Goal: Information Seeking & Learning: Learn about a topic

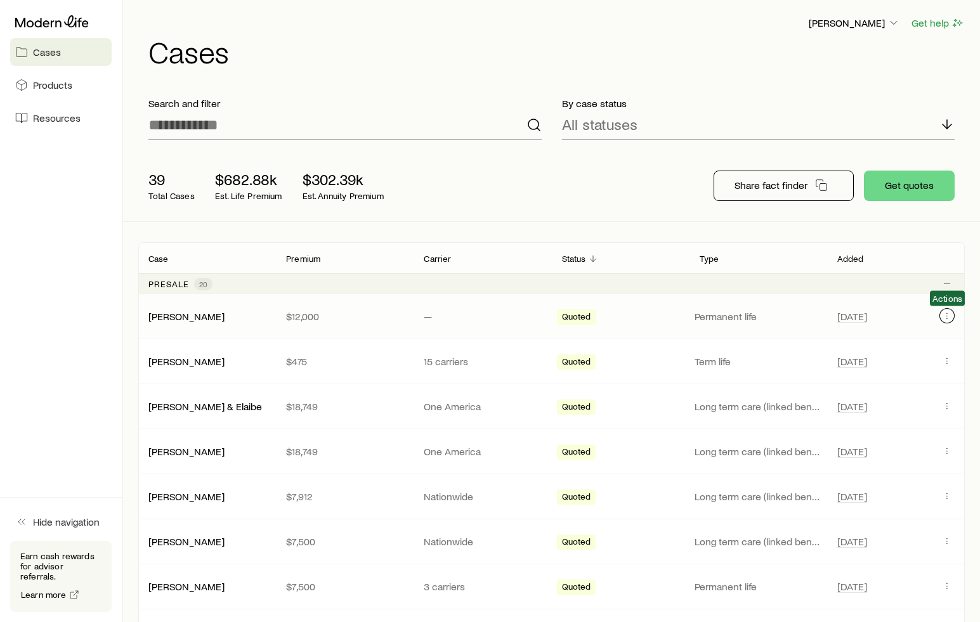
click at [951, 314] on icon "Client cases" at bounding box center [947, 316] width 10 height 10
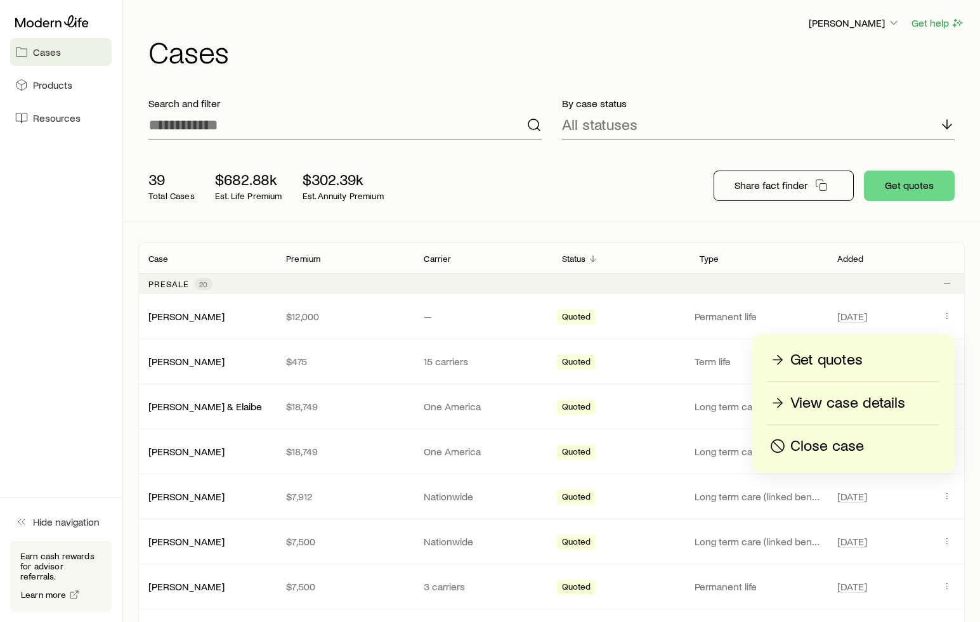
click at [802, 401] on p "View case details" at bounding box center [847, 403] width 115 height 20
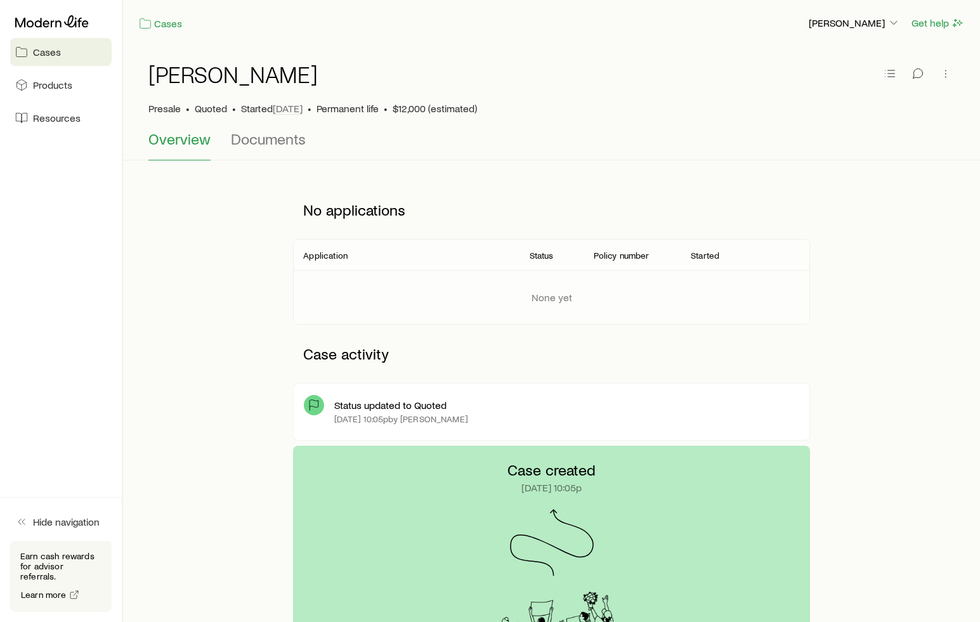
drag, startPoint x: 704, startPoint y: 147, endPoint x: 682, endPoint y: 112, distance: 41.0
click at [703, 145] on div "Overview Documents" at bounding box center [551, 145] width 806 height 30
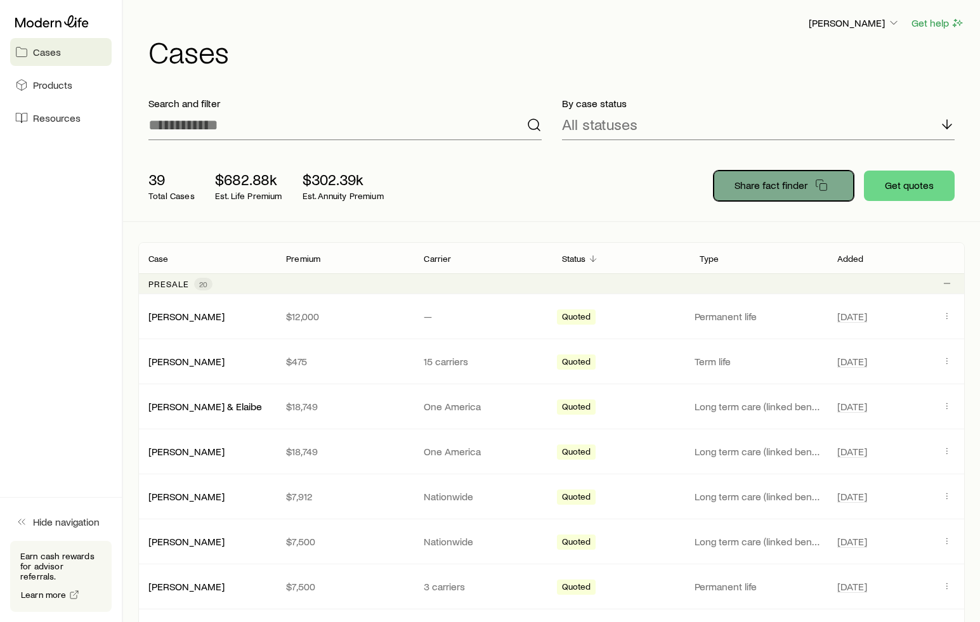
click at [792, 182] on p "Share fact finder" at bounding box center [770, 185] width 73 height 13
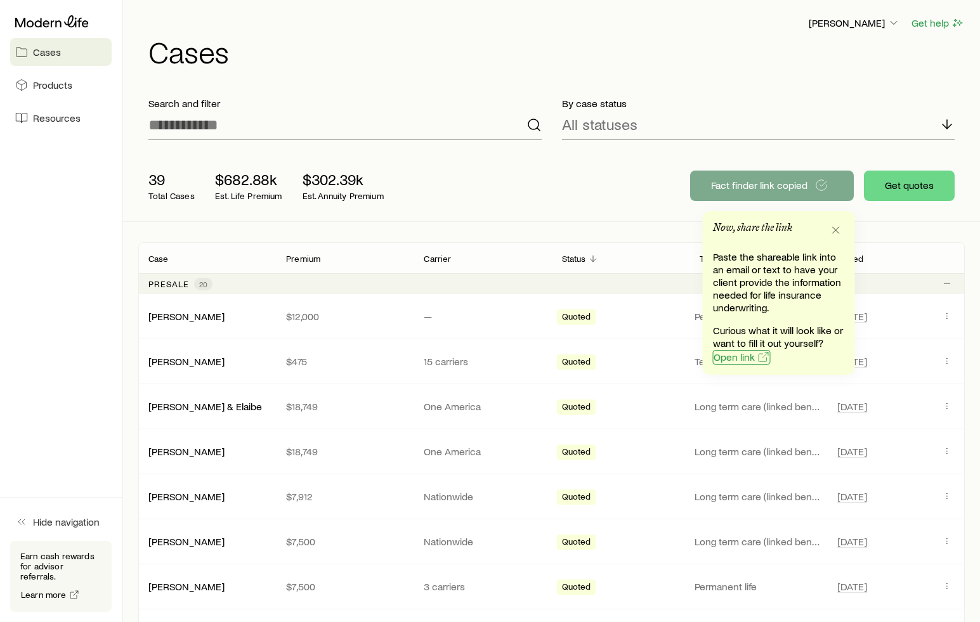
click at [749, 353] on span "Open link" at bounding box center [733, 357] width 41 height 10
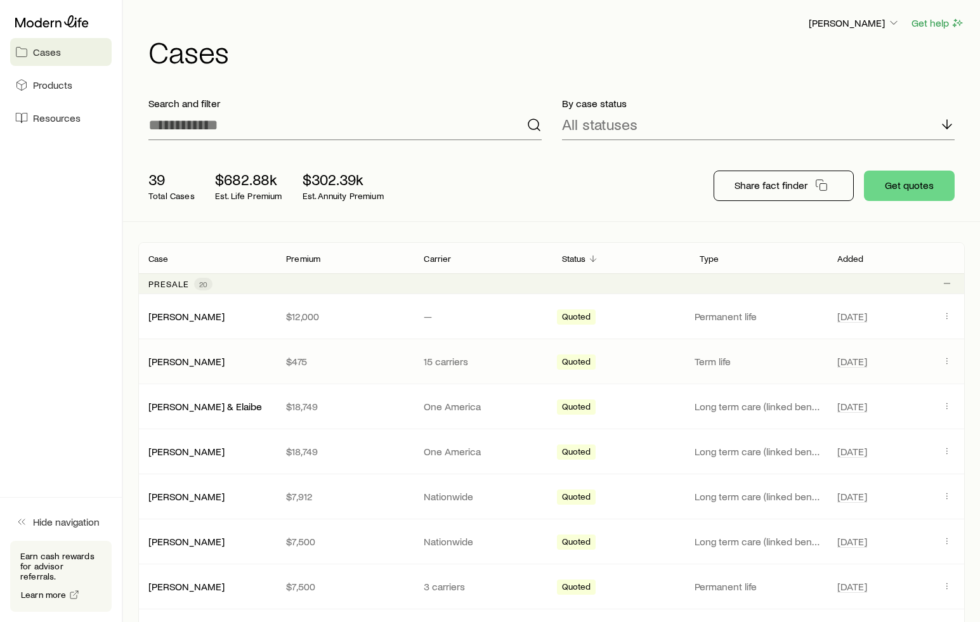
click at [800, 360] on p "Term life" at bounding box center [757, 361] width 127 height 13
click at [948, 361] on icon "Client cases" at bounding box center [947, 361] width 10 height 10
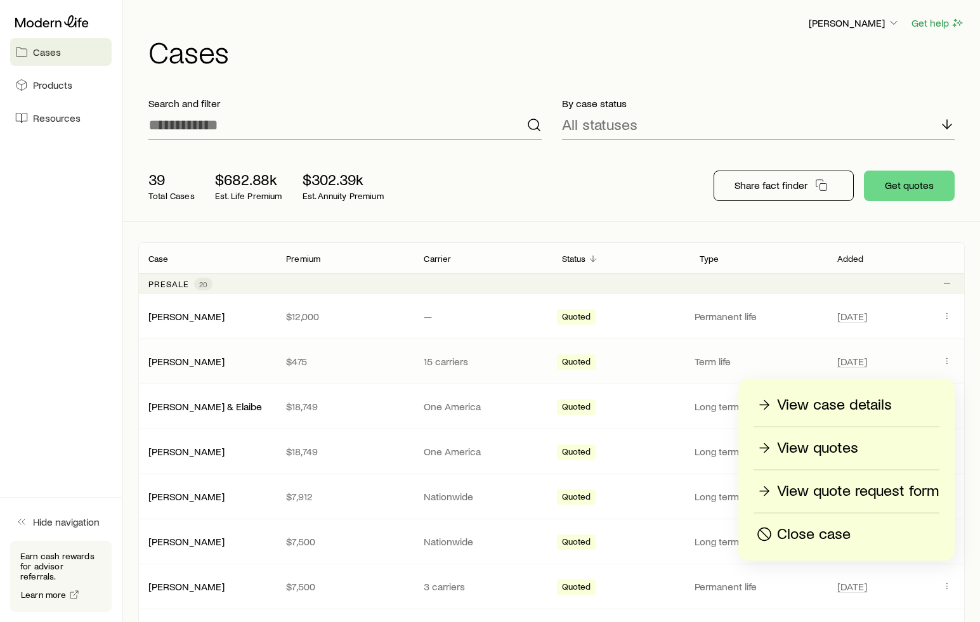
click at [874, 401] on p "View case details" at bounding box center [834, 405] width 115 height 20
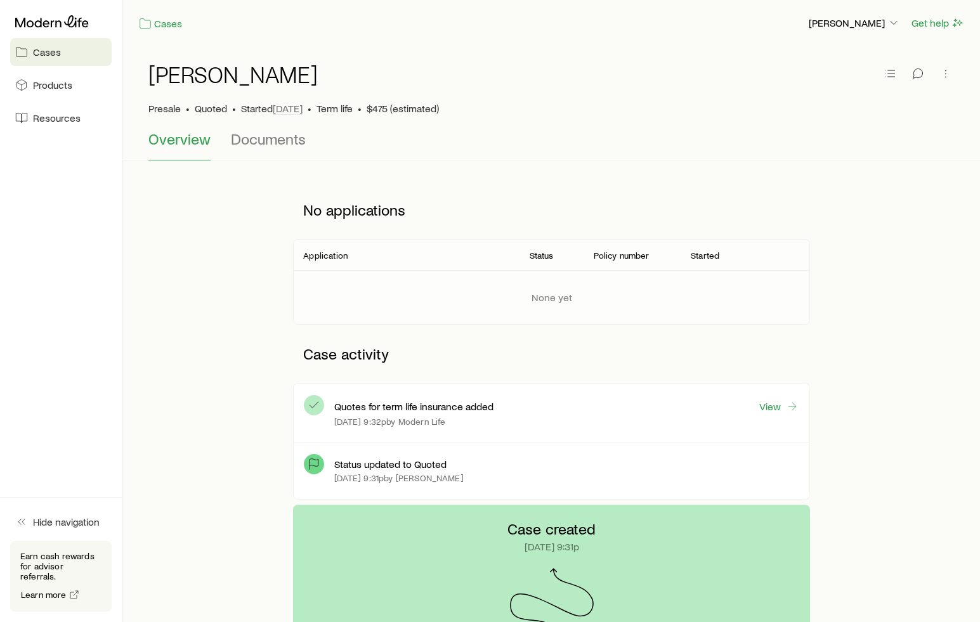
click at [892, 345] on div "No applications Application Status Policy number Started None yet Case activity…" at bounding box center [551, 343] width 826 height 324
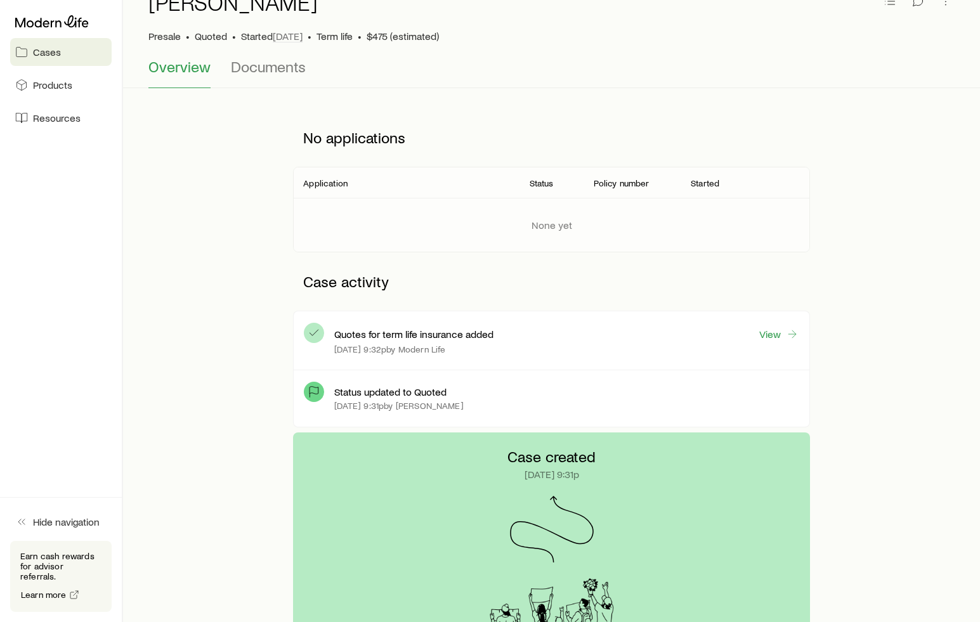
scroll to position [127, 0]
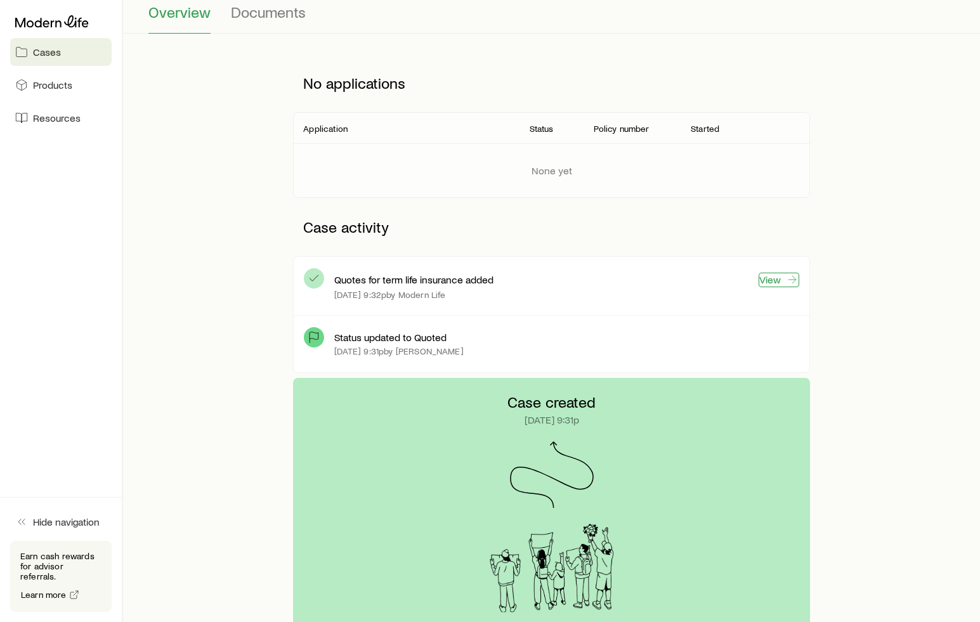
click at [777, 278] on link "View" at bounding box center [778, 280] width 41 height 15
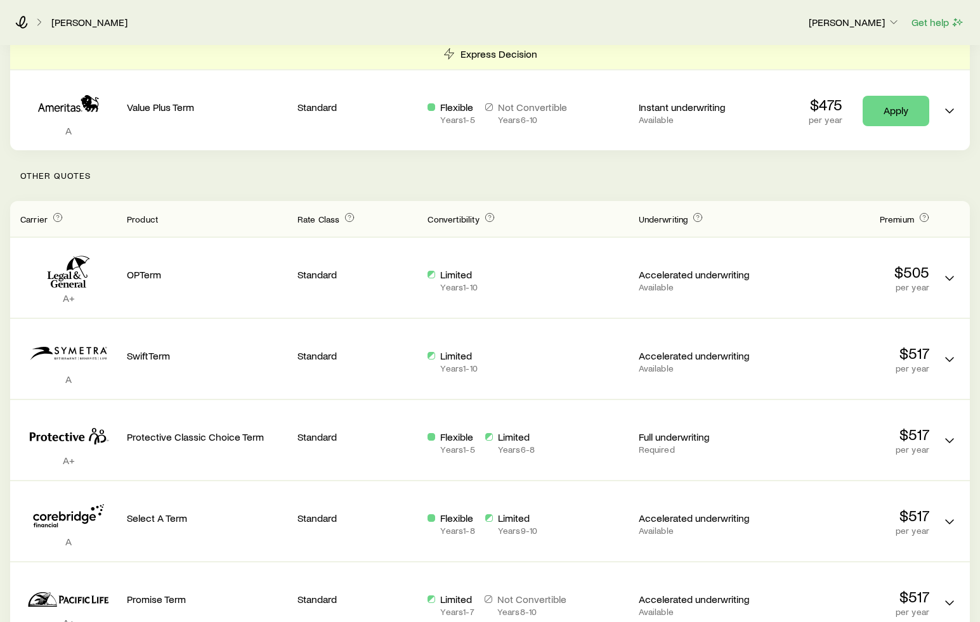
scroll to position [203, 0]
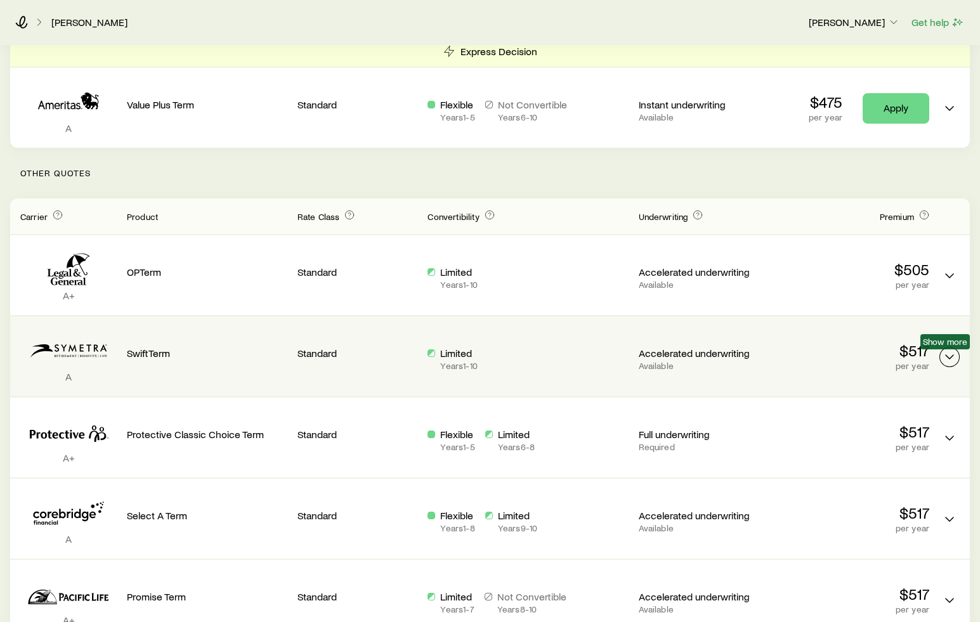
click at [954, 349] on icon "Term quotes" at bounding box center [949, 356] width 15 height 15
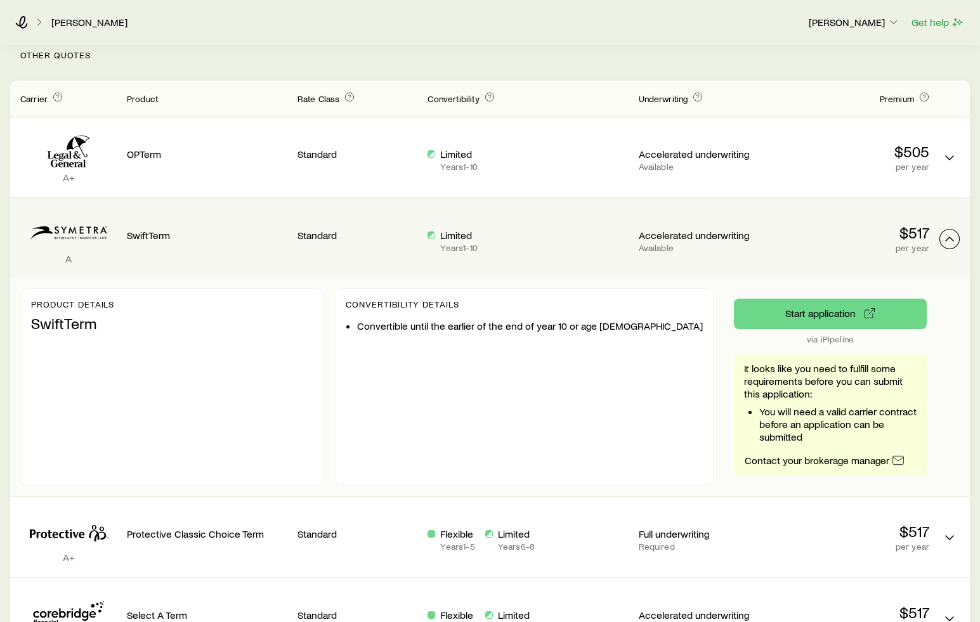
scroll to position [330, 0]
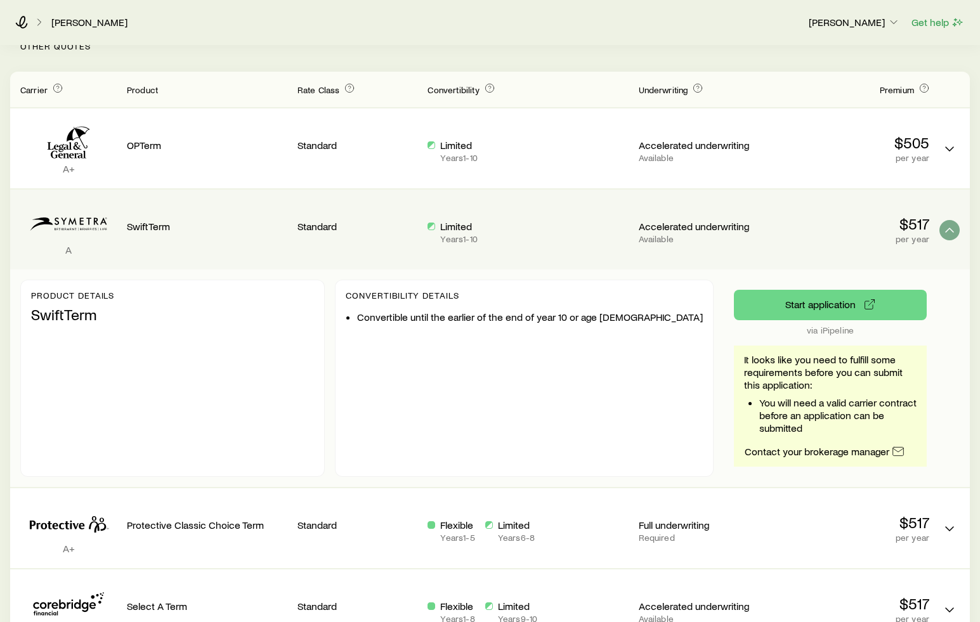
click at [938, 324] on div "Product details SwiftTerm Convertibility Details Convertible until the earlier …" at bounding box center [489, 377] width 959 height 217
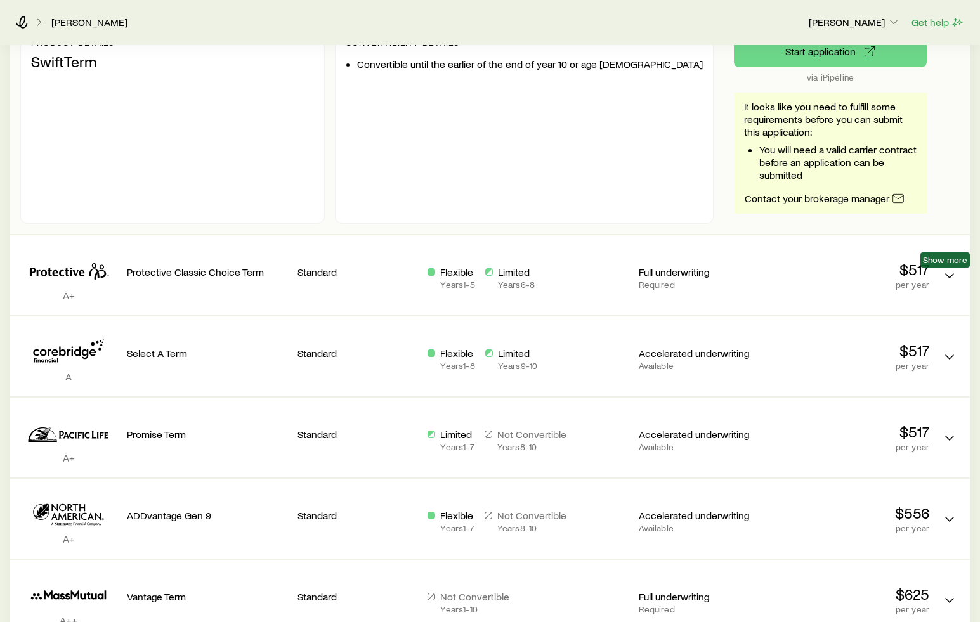
scroll to position [583, 0]
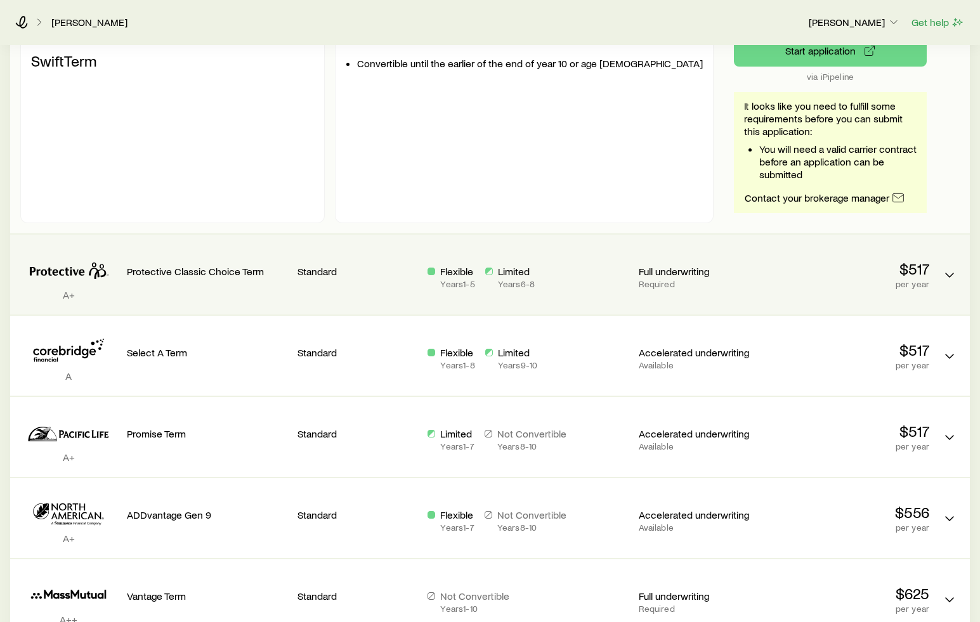
click at [954, 285] on div "Term quotes" at bounding box center [949, 266] width 20 height 42
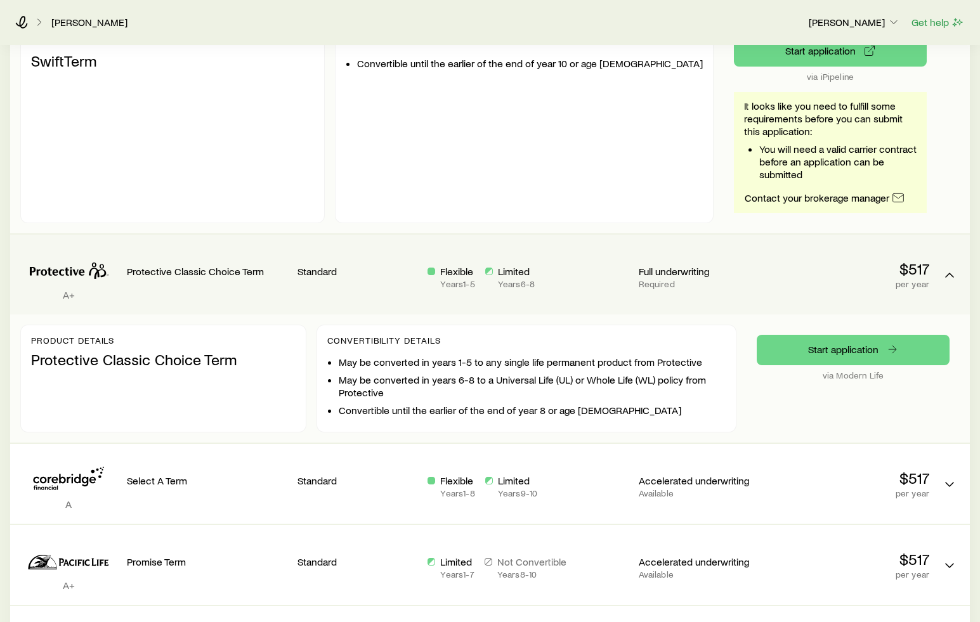
click at [836, 377] on p "via Modern Life" at bounding box center [852, 375] width 193 height 10
click at [872, 273] on p "$517" at bounding box center [849, 269] width 160 height 18
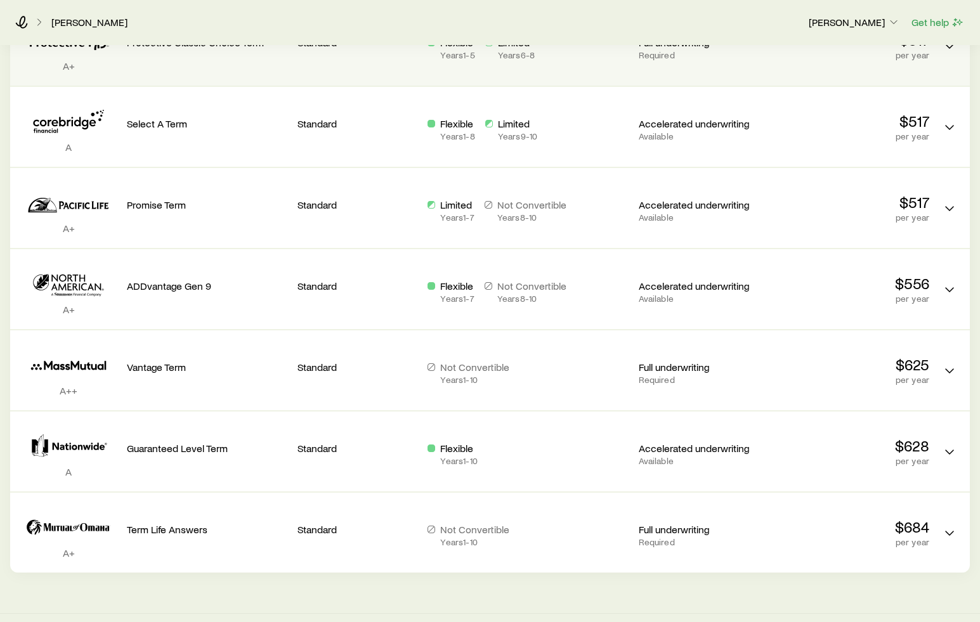
scroll to position [834, 0]
